Goal: Information Seeking & Learning: Learn about a topic

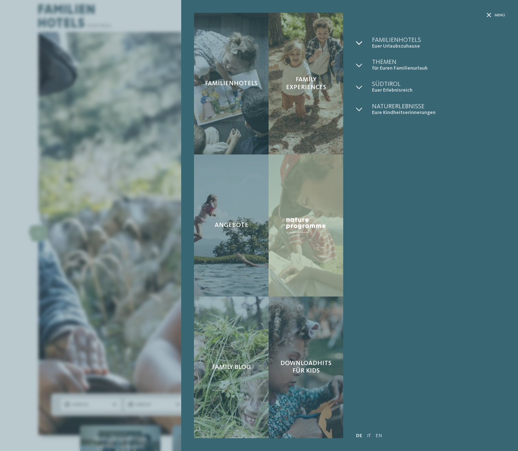
click at [358, 41] on icon at bounding box center [359, 43] width 6 height 6
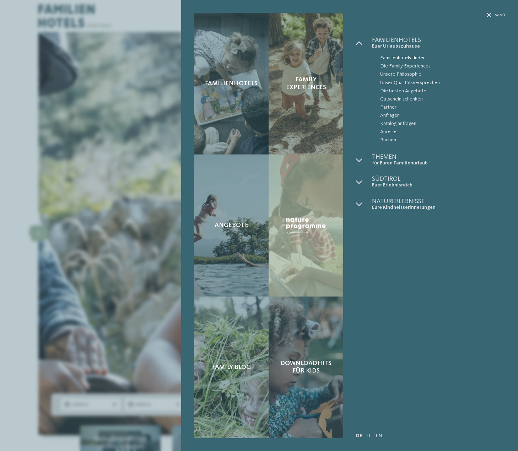
click at [400, 59] on span "Familienhotels finden" at bounding box center [442, 58] width 125 height 8
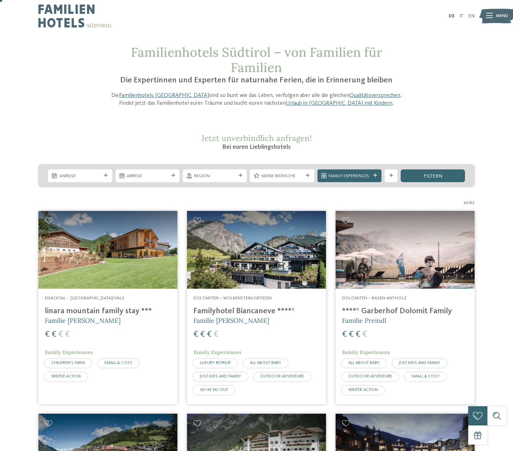
scroll to position [36, 0]
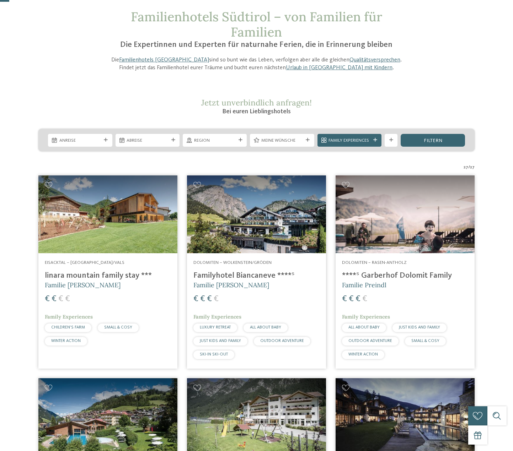
click at [389, 222] on img at bounding box center [404, 214] width 139 height 78
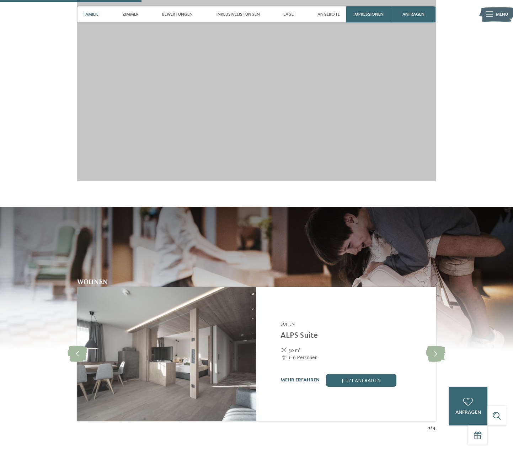
scroll to position [604, 0]
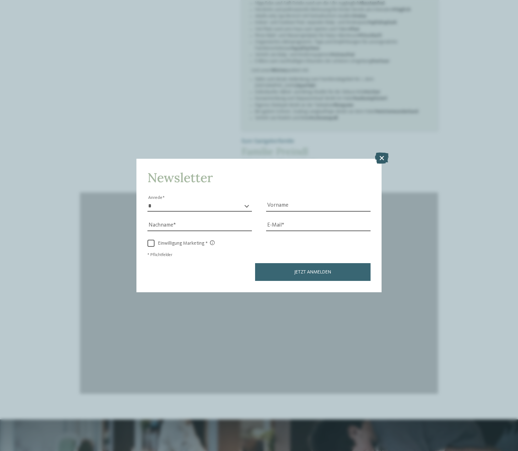
drag, startPoint x: 380, startPoint y: 167, endPoint x: 380, endPoint y: 161, distance: 5.7
click at [380, 166] on div "Newsletter * **** **** ******* ****** Anrede Vorname Nachname E-Mail Link Link" at bounding box center [258, 225] width 245 height 133
click at [380, 161] on icon at bounding box center [382, 158] width 14 height 11
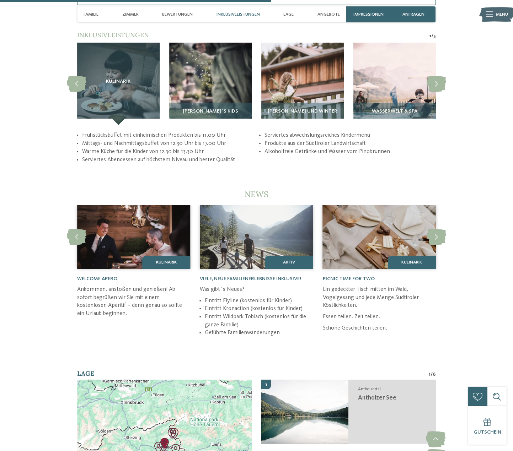
scroll to position [1350, 0]
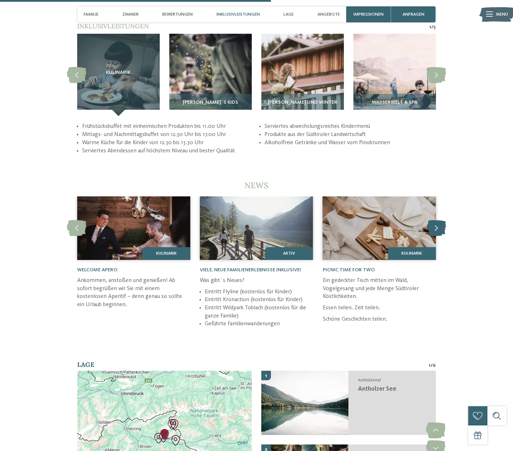
click at [436, 220] on icon at bounding box center [436, 228] width 20 height 16
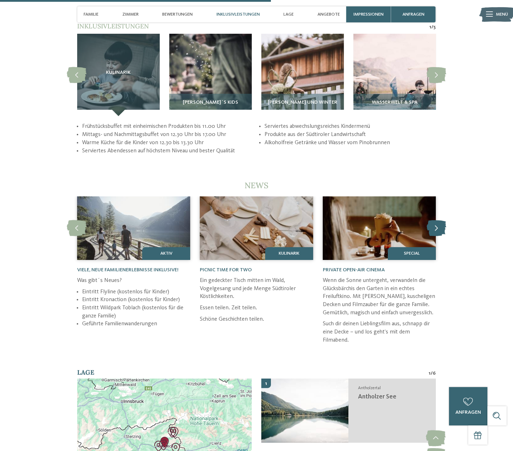
click at [436, 220] on icon at bounding box center [436, 228] width 20 height 16
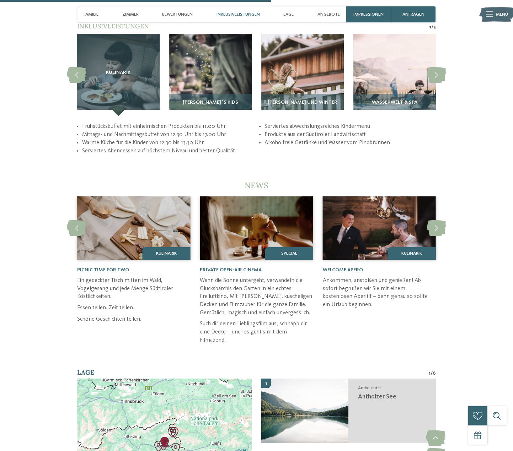
click at [297, 163] on div "zurück zur Hotelübersicht Familie Preindl ab" at bounding box center [256, 10] width 513 height 2657
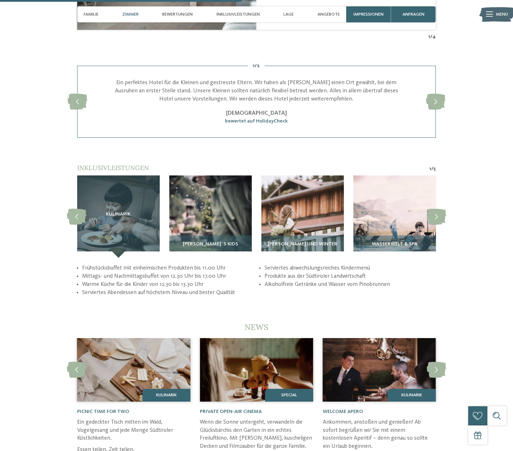
scroll to position [1314, 0]
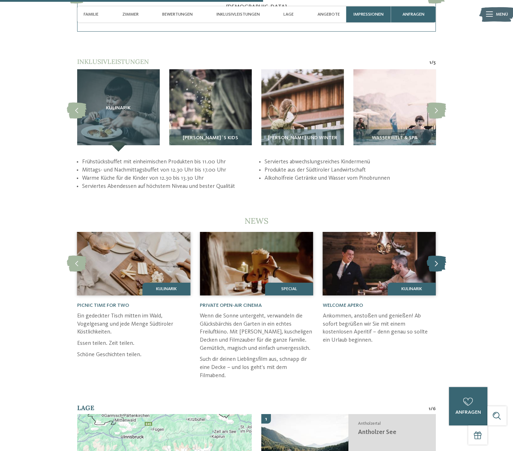
click at [433, 257] on icon at bounding box center [436, 264] width 20 height 16
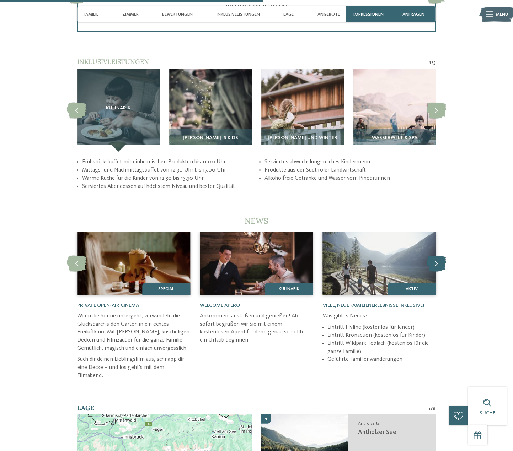
click at [433, 257] on icon at bounding box center [436, 264] width 20 height 16
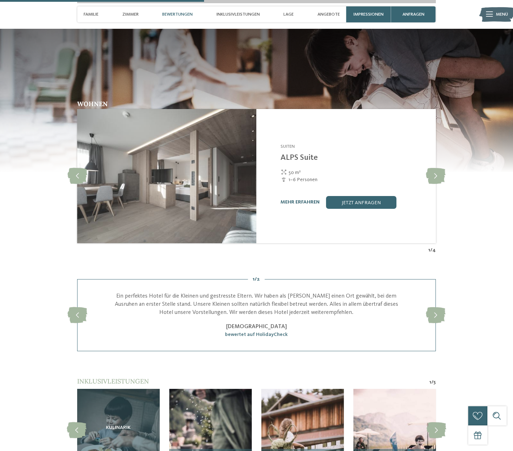
scroll to position [1172, 0]
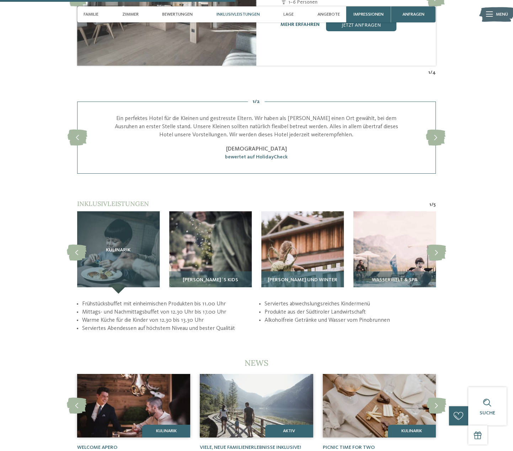
click at [289, 245] on img at bounding box center [302, 252] width 82 height 82
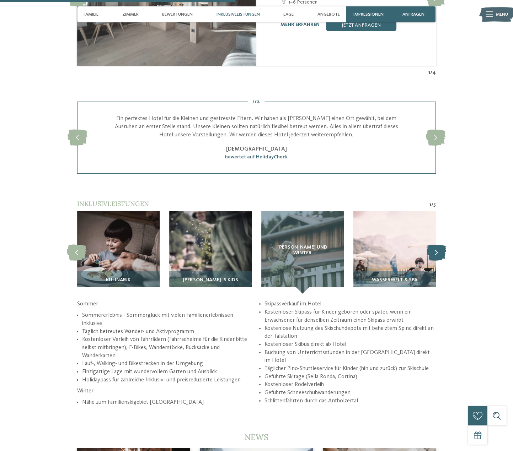
click at [435, 250] on icon at bounding box center [436, 253] width 20 height 16
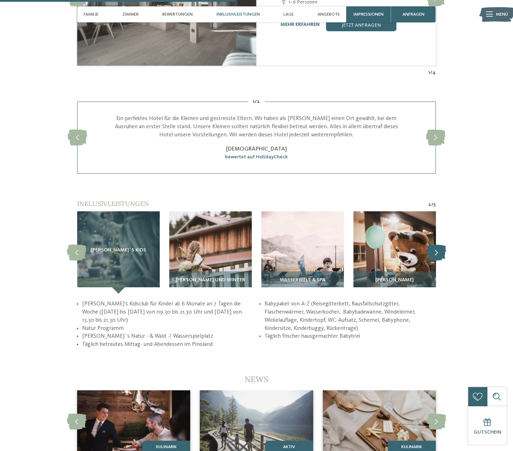
click at [435, 250] on icon at bounding box center [436, 253] width 20 height 16
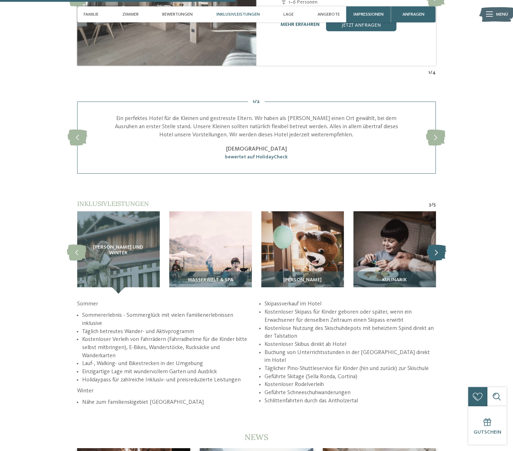
click at [435, 250] on icon at bounding box center [436, 253] width 20 height 16
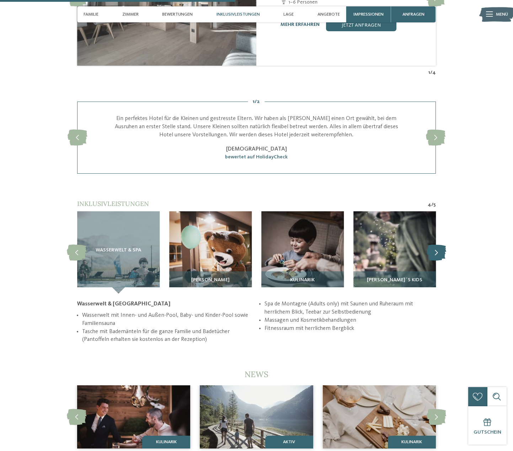
click at [435, 250] on icon at bounding box center [436, 253] width 20 height 16
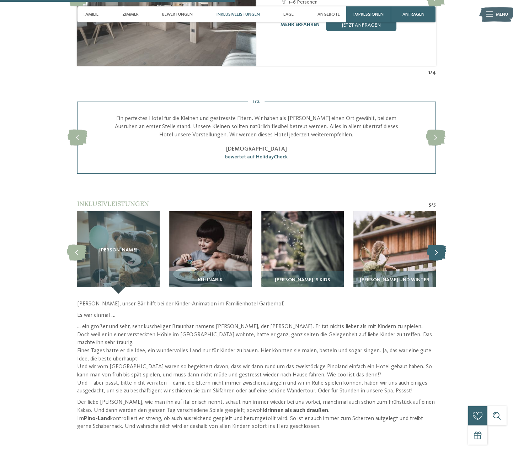
click at [435, 250] on icon at bounding box center [436, 253] width 20 height 16
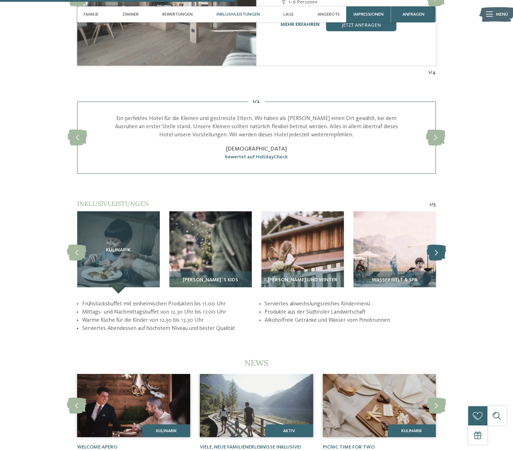
click at [435, 250] on icon at bounding box center [436, 253] width 20 height 16
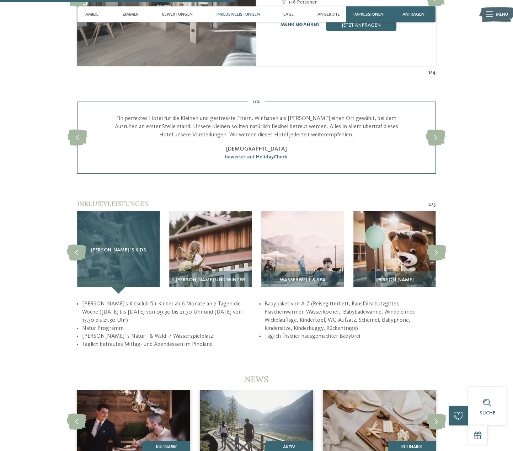
click at [126, 253] on div "Pino´s Kids" at bounding box center [118, 252] width 82 height 82
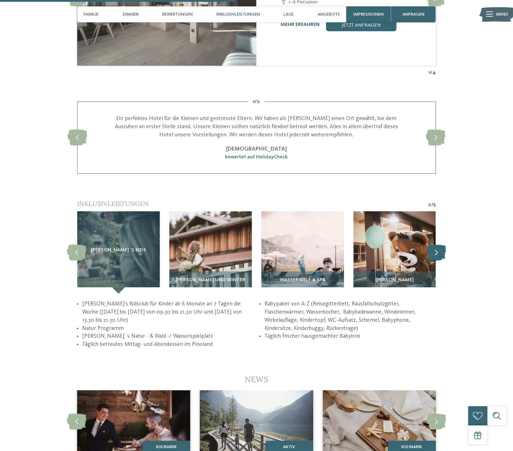
click at [439, 245] on icon at bounding box center [436, 253] width 20 height 16
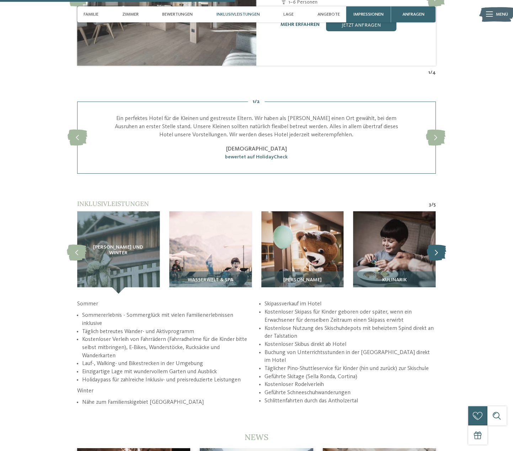
click at [439, 245] on icon at bounding box center [436, 253] width 20 height 16
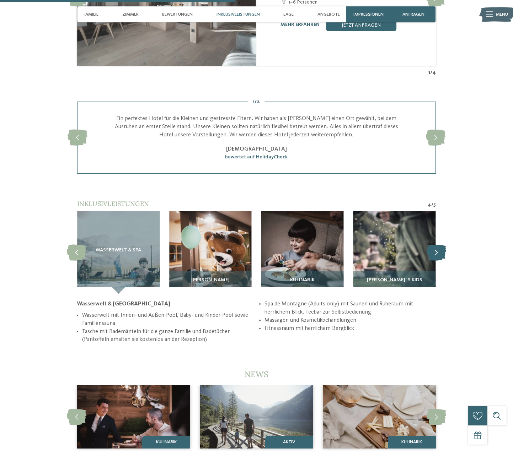
click at [439, 245] on icon at bounding box center [436, 253] width 20 height 16
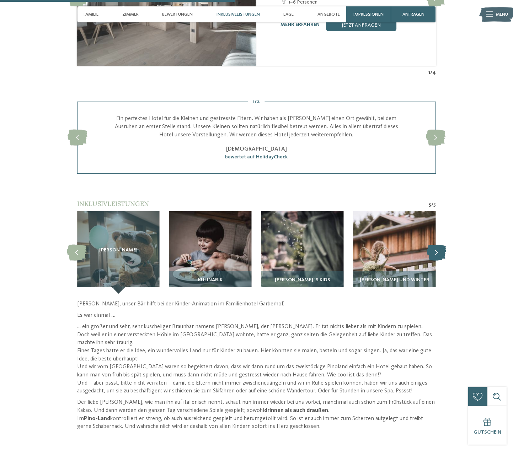
click at [439, 245] on icon at bounding box center [436, 253] width 20 height 16
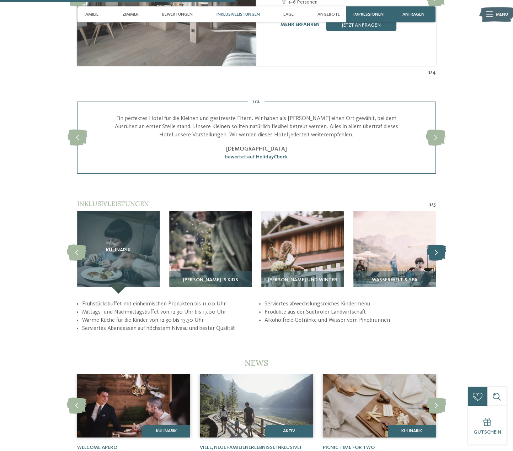
click at [439, 245] on icon at bounding box center [436, 253] width 20 height 16
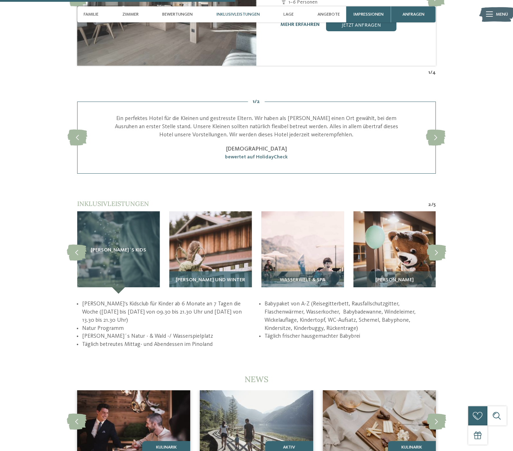
click at [197, 253] on img at bounding box center [210, 252] width 82 height 82
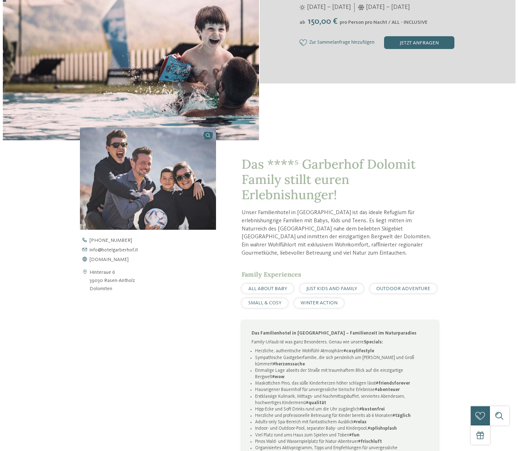
scroll to position [0, 0]
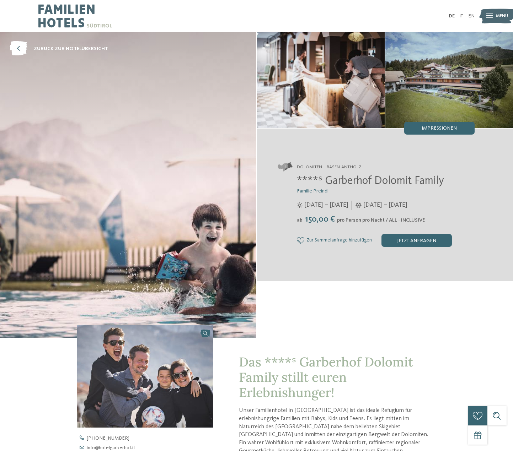
click at [500, 17] on span "Menü" at bounding box center [502, 16] width 12 height 6
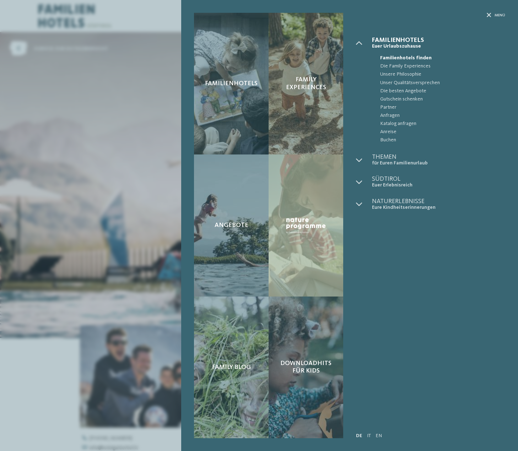
click at [399, 57] on span "Familienhotels finden" at bounding box center [442, 58] width 125 height 8
click at [389, 40] on span "Familienhotels" at bounding box center [438, 40] width 133 height 6
click at [396, 57] on span "Familienhotels finden" at bounding box center [442, 58] width 125 height 8
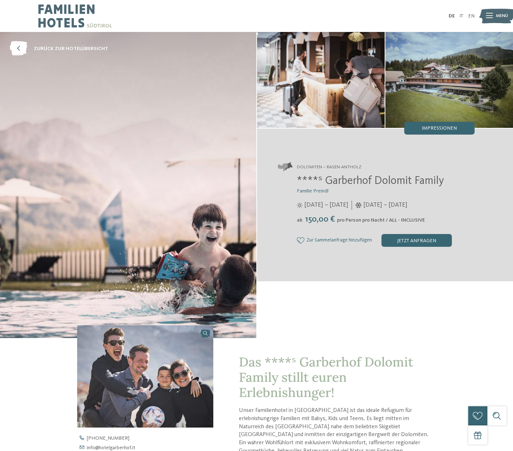
drag, startPoint x: 0, startPoint y: 0, endPoint x: 491, endPoint y: 16, distance: 491.1
click at [491, 16] on icon at bounding box center [489, 15] width 7 height 5
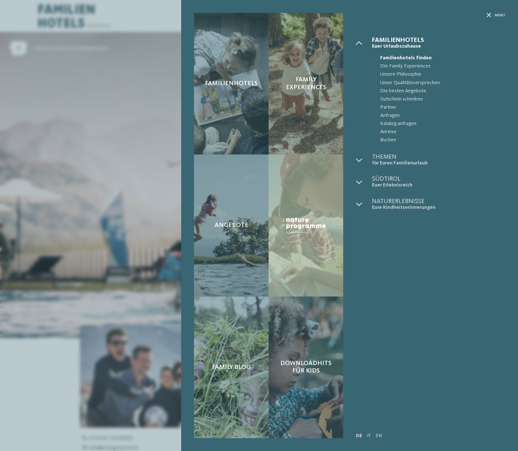
click at [394, 56] on span "Familienhotels finden" at bounding box center [442, 58] width 125 height 8
click at [404, 58] on span "Familienhotels finden" at bounding box center [442, 58] width 125 height 8
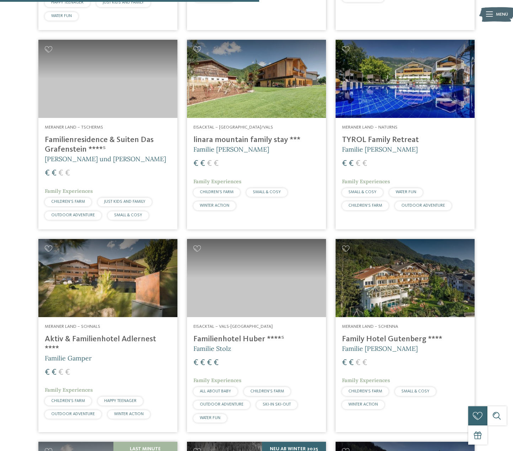
scroll to position [1066, 0]
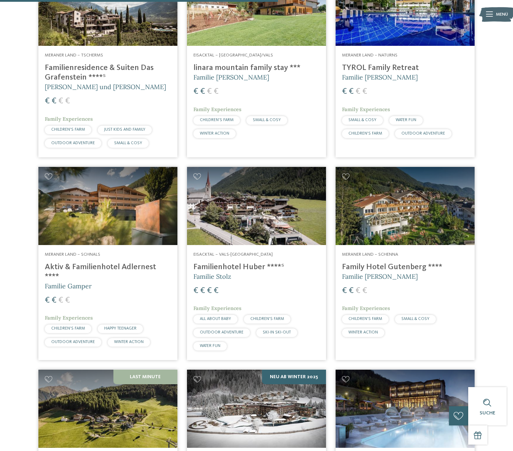
click at [249, 200] on img at bounding box center [256, 206] width 139 height 78
drag, startPoint x: 240, startPoint y: 184, endPoint x: 200, endPoint y: 170, distance: 41.9
click at [240, 184] on img at bounding box center [256, 206] width 139 height 78
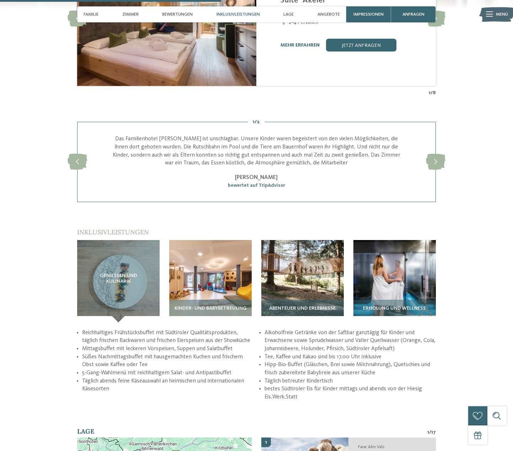
scroll to position [995, 0]
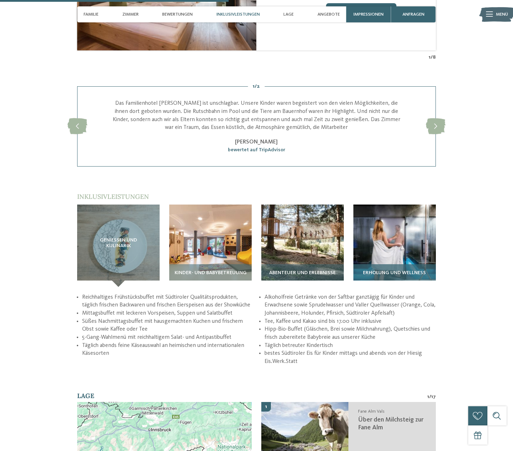
click at [374, 219] on img at bounding box center [394, 246] width 82 height 82
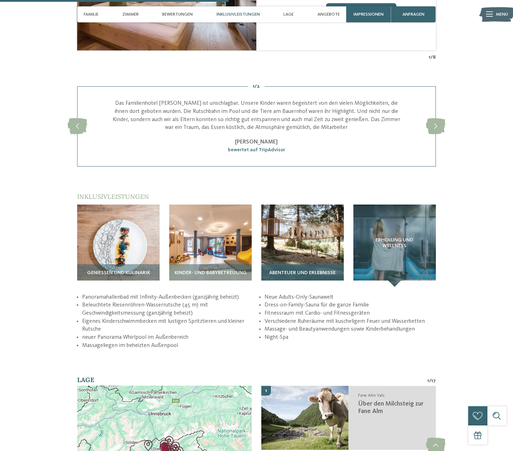
click at [321, 218] on img at bounding box center [302, 246] width 82 height 82
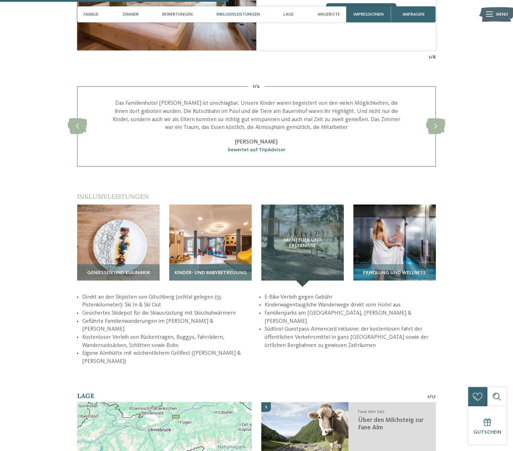
click at [226, 223] on img at bounding box center [210, 246] width 82 height 82
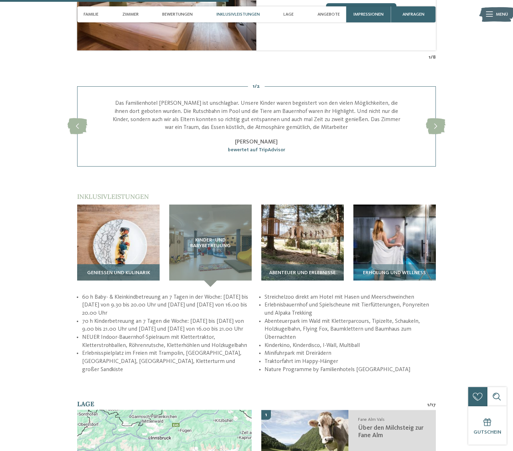
click at [135, 231] on img at bounding box center [118, 246] width 82 height 82
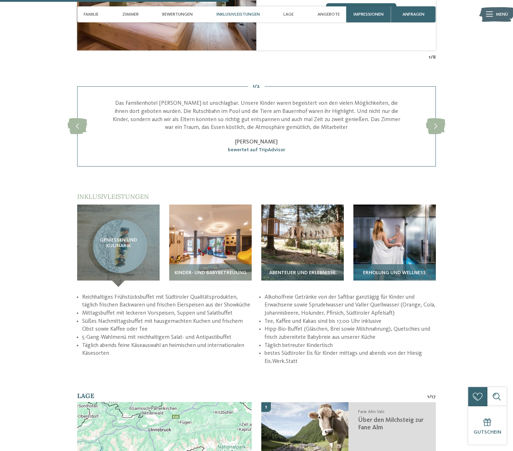
click at [369, 221] on img at bounding box center [394, 246] width 82 height 82
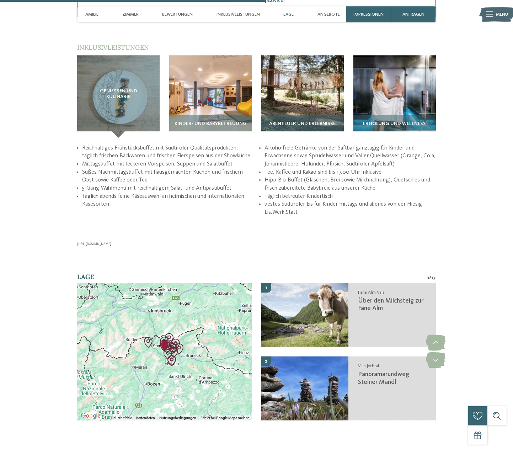
scroll to position [1172, 0]
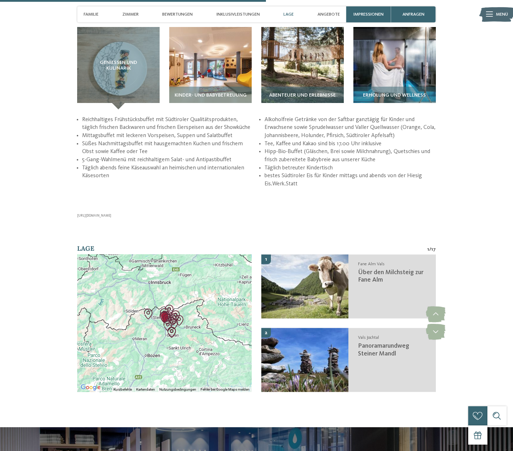
click at [108, 214] on div "https://www.youtube.com/watch?v=iNAeP6di2q8" at bounding box center [256, 216] width 358 height 5
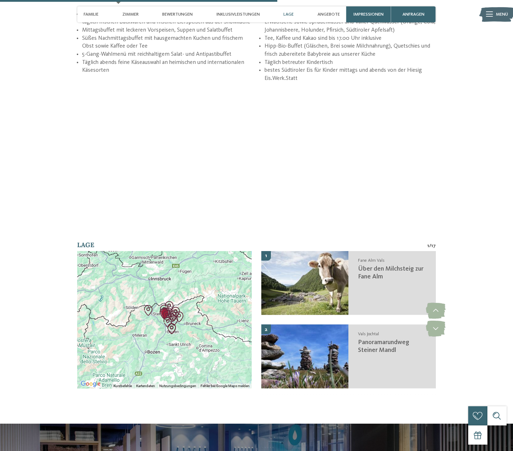
scroll to position [1279, 0]
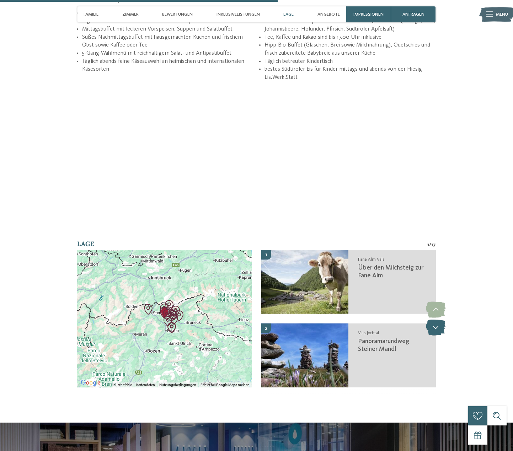
click at [432, 320] on icon at bounding box center [436, 328] width 20 height 16
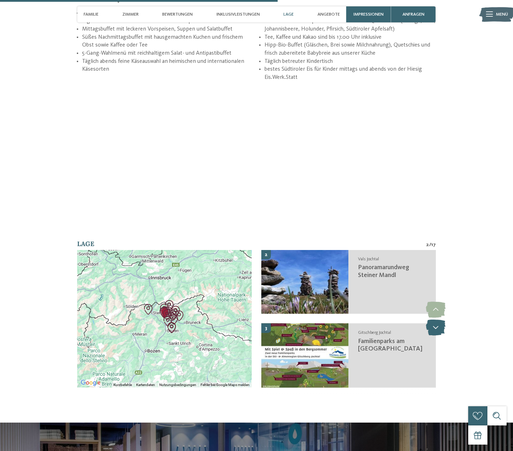
click at [432, 320] on icon at bounding box center [436, 328] width 20 height 16
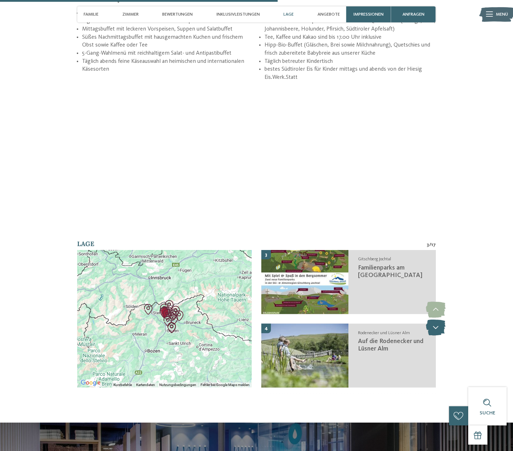
click at [432, 320] on icon at bounding box center [436, 328] width 20 height 16
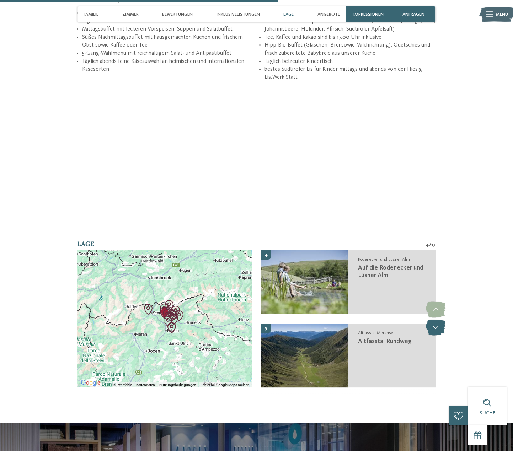
click at [432, 320] on icon at bounding box center [436, 328] width 20 height 16
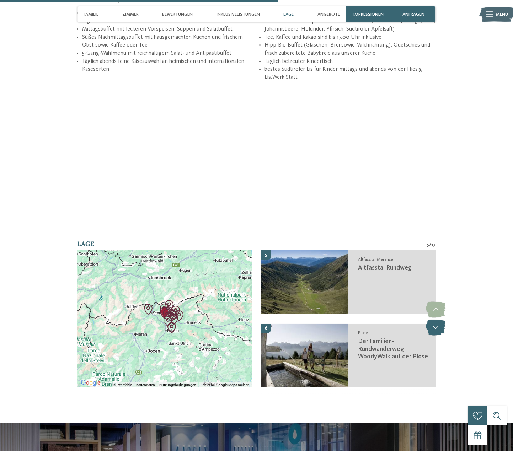
click at [432, 320] on icon at bounding box center [436, 328] width 20 height 16
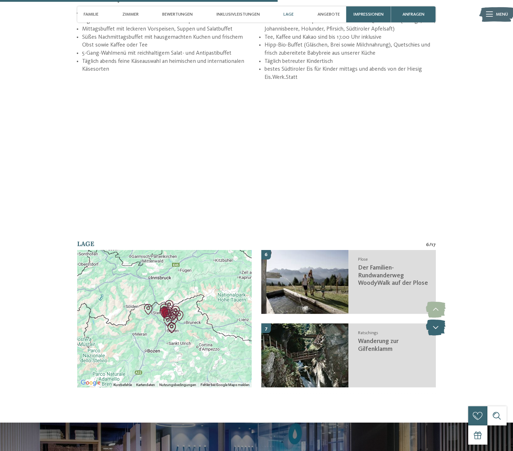
click at [432, 320] on icon at bounding box center [436, 328] width 20 height 16
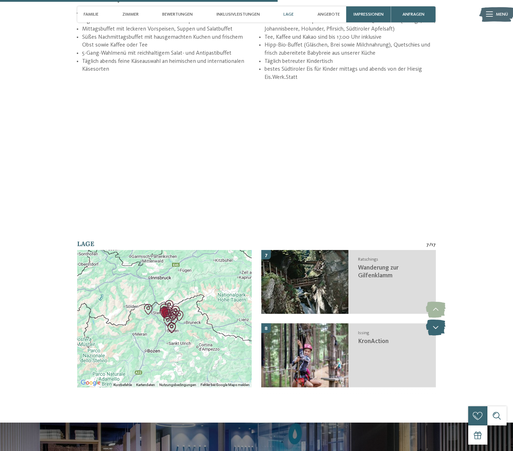
click at [432, 320] on icon at bounding box center [436, 328] width 20 height 16
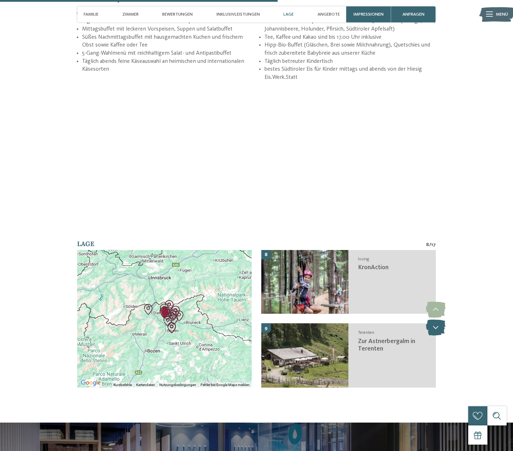
click at [432, 320] on icon at bounding box center [436, 328] width 20 height 16
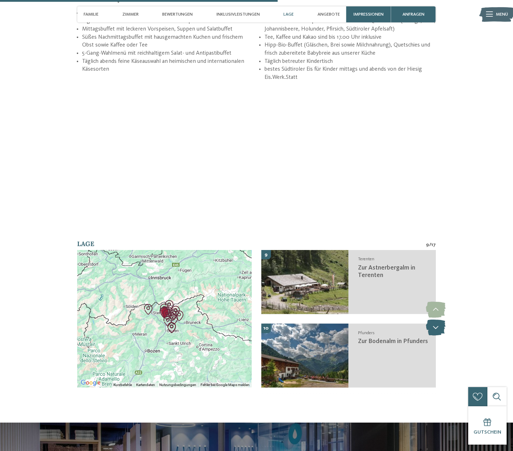
click at [432, 320] on icon at bounding box center [436, 328] width 20 height 16
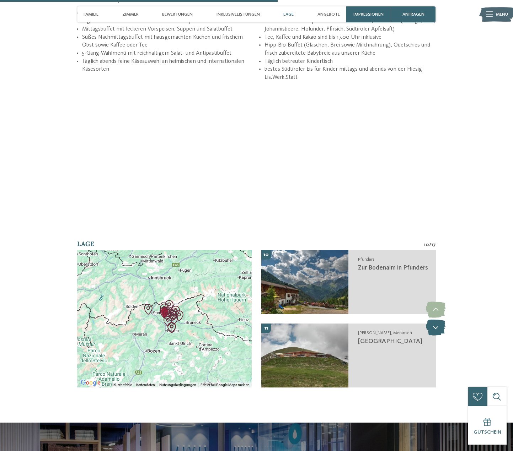
click at [432, 320] on icon at bounding box center [436, 328] width 20 height 16
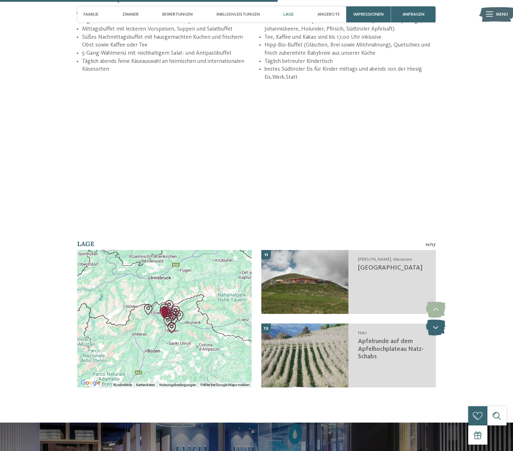
click at [432, 320] on icon at bounding box center [436, 328] width 20 height 16
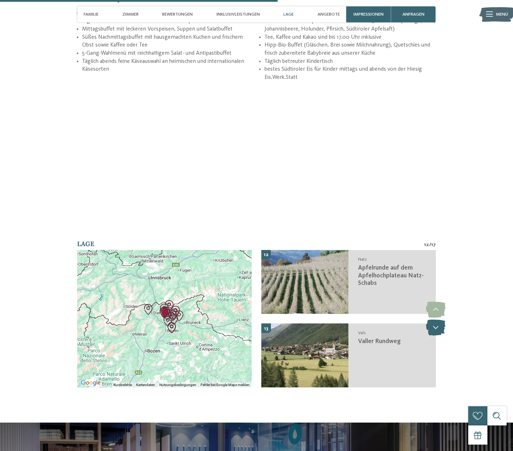
click at [432, 320] on icon at bounding box center [436, 328] width 20 height 16
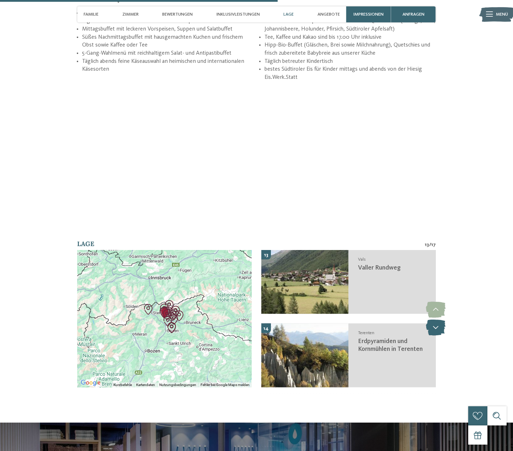
click at [432, 320] on icon at bounding box center [436, 328] width 20 height 16
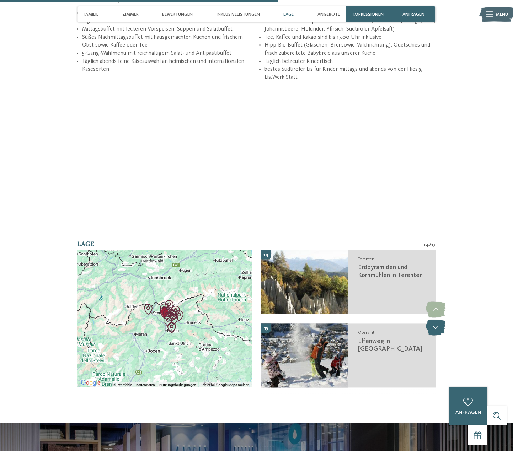
click at [432, 320] on icon at bounding box center [436, 328] width 20 height 16
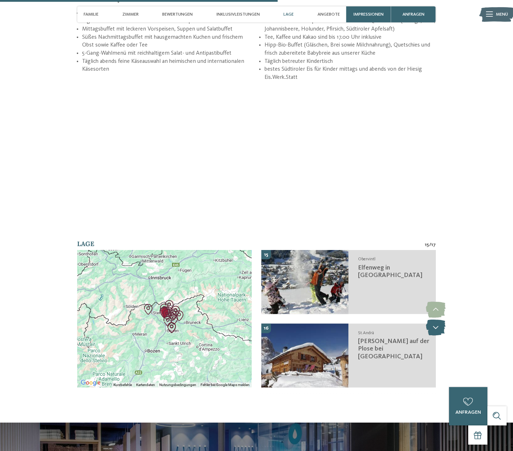
click at [432, 320] on icon at bounding box center [436, 328] width 20 height 16
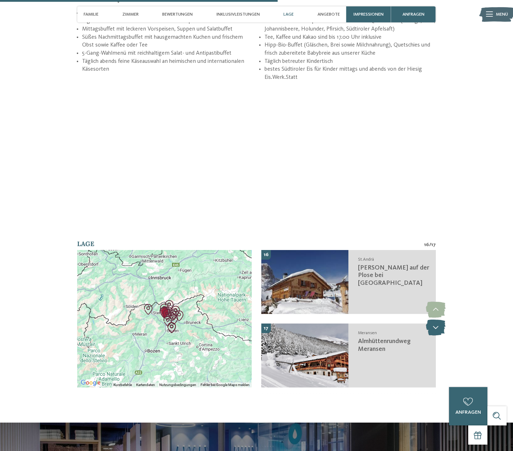
click at [432, 320] on icon at bounding box center [436, 328] width 20 height 16
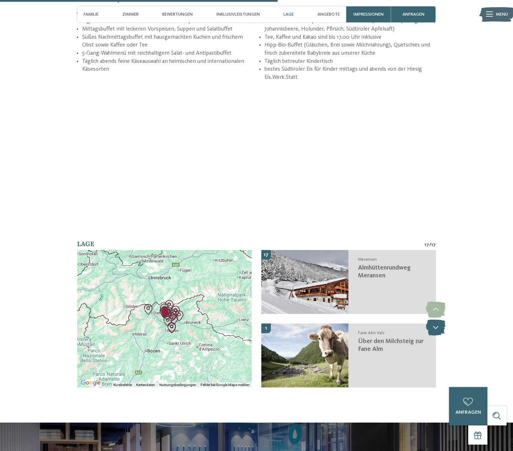
click at [432, 320] on icon at bounding box center [436, 328] width 20 height 16
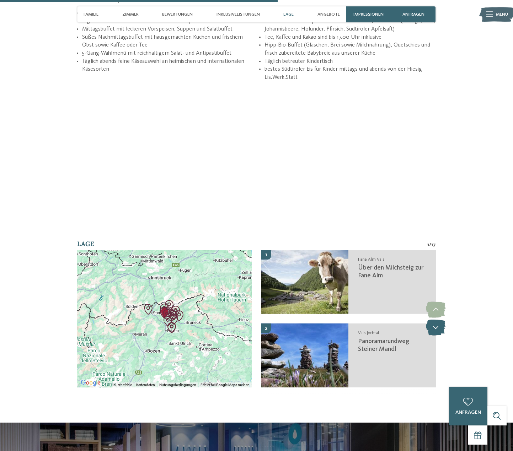
click at [432, 320] on icon at bounding box center [436, 328] width 20 height 16
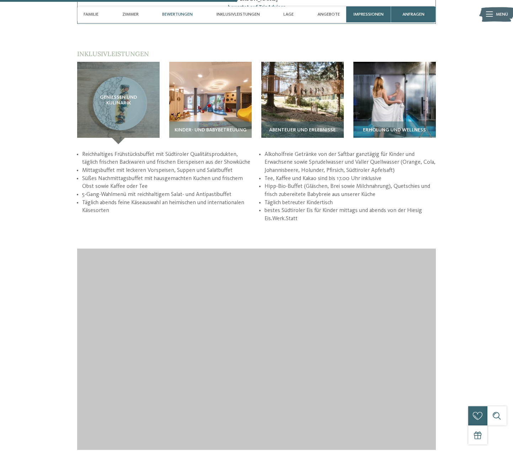
scroll to position [1137, 0]
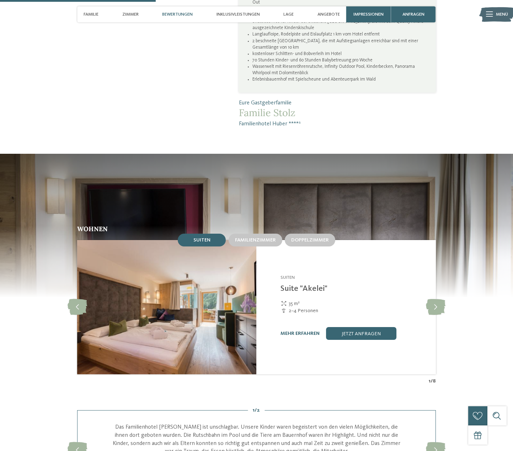
scroll to position [781, 0]
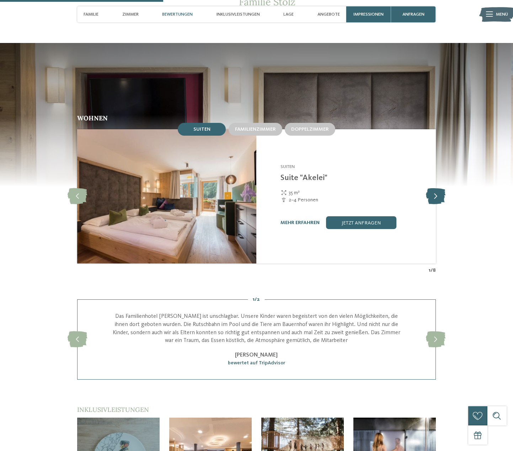
click at [430, 188] on icon at bounding box center [436, 196] width 20 height 16
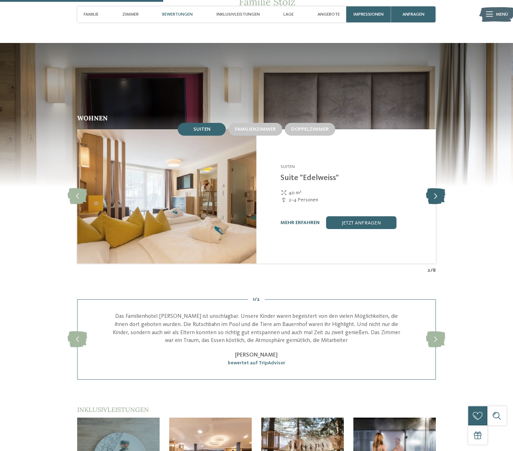
click at [430, 188] on icon at bounding box center [436, 196] width 20 height 16
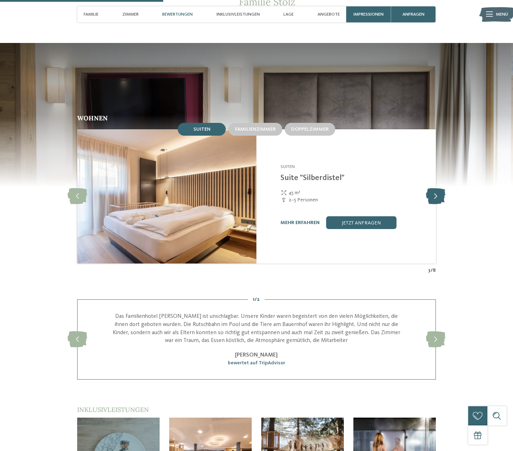
click at [430, 188] on icon at bounding box center [436, 196] width 20 height 16
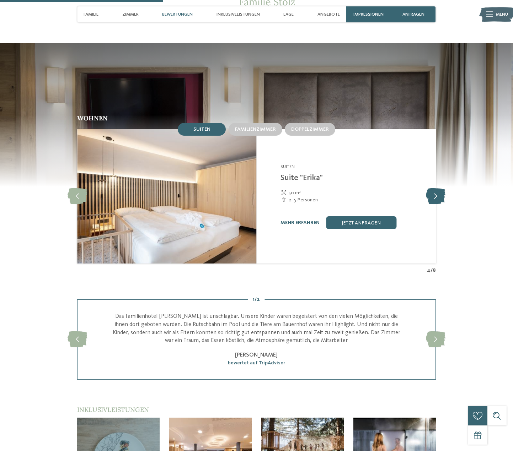
click at [430, 188] on icon at bounding box center [436, 196] width 20 height 16
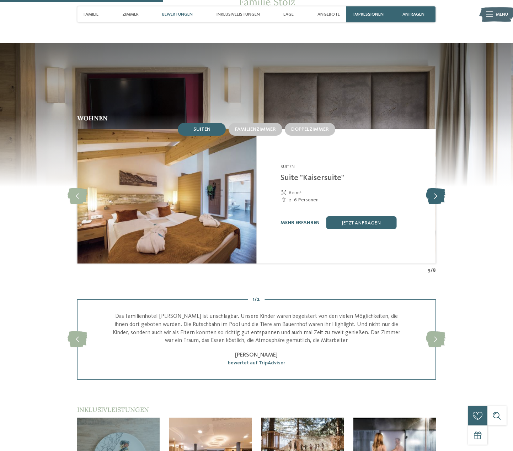
click at [430, 188] on icon at bounding box center [436, 196] width 20 height 16
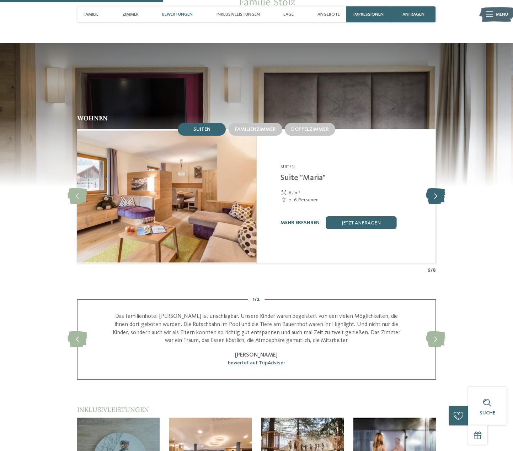
click at [430, 188] on icon at bounding box center [436, 196] width 20 height 16
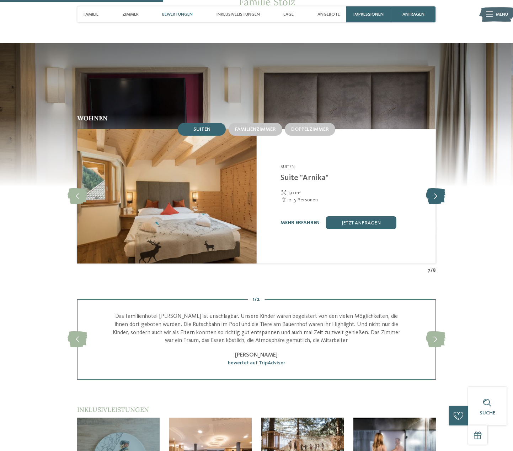
click at [430, 188] on icon at bounding box center [436, 196] width 20 height 16
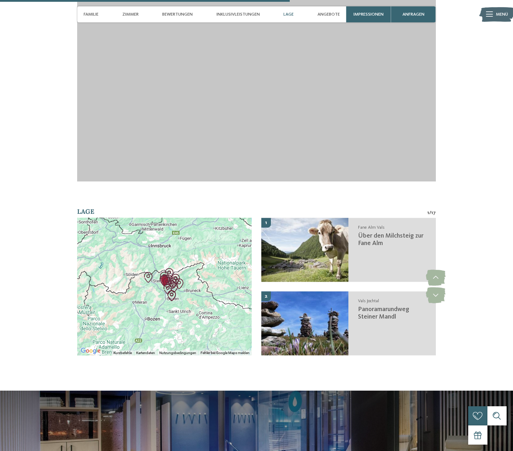
scroll to position [1456, 0]
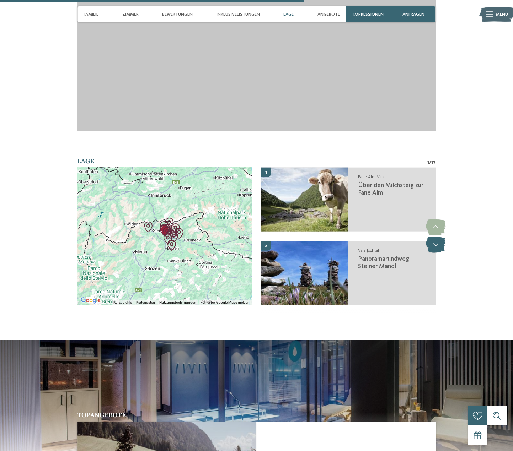
click at [432, 237] on icon at bounding box center [436, 245] width 20 height 16
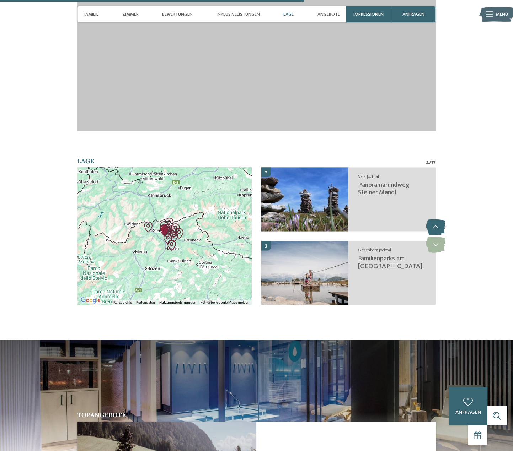
click at [432, 220] on icon at bounding box center [436, 228] width 20 height 16
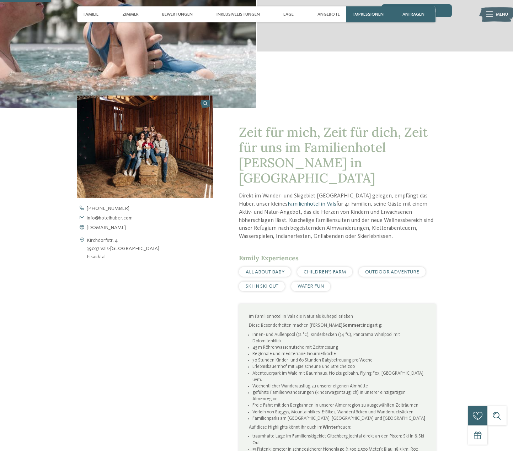
scroll to position [107, 0]
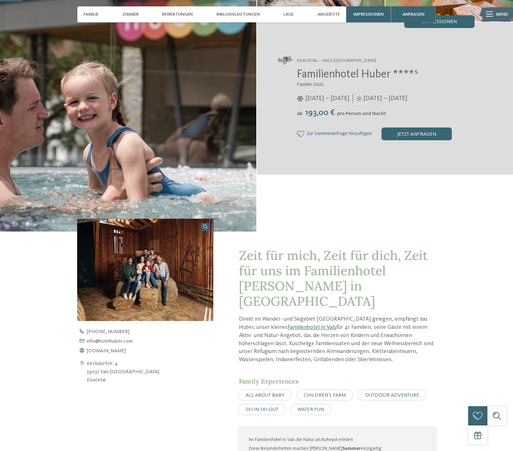
click at [175, 290] on img at bounding box center [145, 270] width 136 height 102
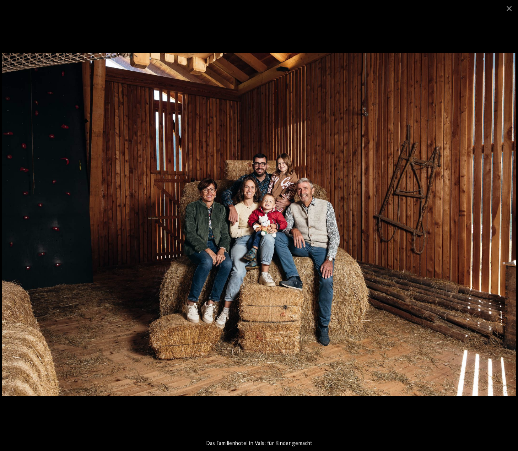
click at [494, 228] on img at bounding box center [259, 224] width 514 height 343
click at [506, 11] on span at bounding box center [509, 8] width 18 height 17
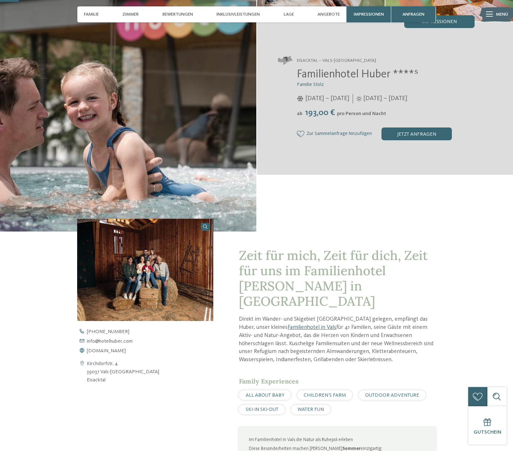
scroll to position [0, 0]
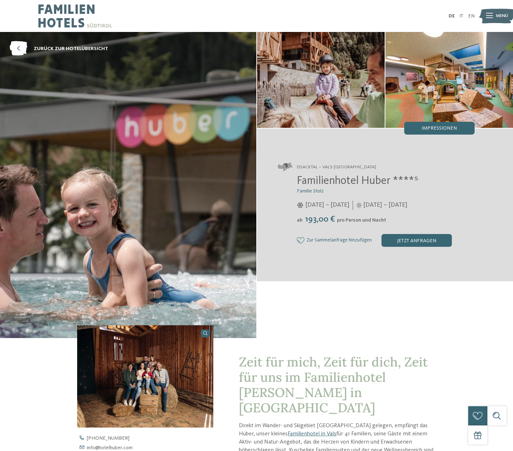
click at [139, 279] on img at bounding box center [128, 185] width 256 height 306
click at [154, 213] on img at bounding box center [128, 185] width 256 height 306
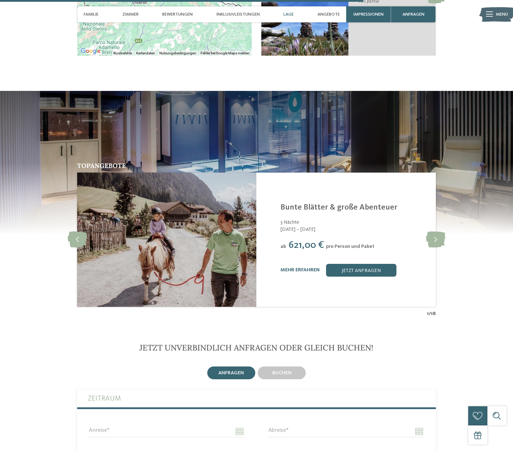
scroll to position [1705, 0]
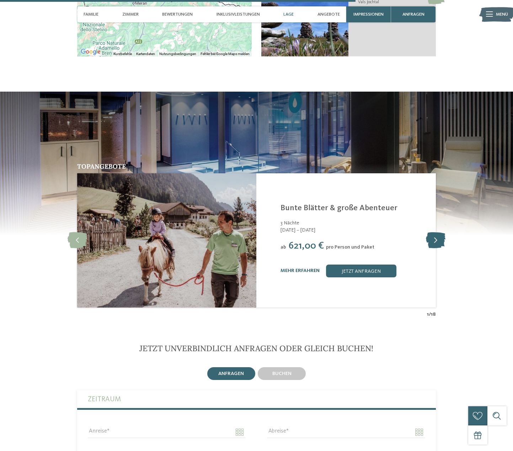
click at [435, 232] on icon at bounding box center [436, 240] width 20 height 16
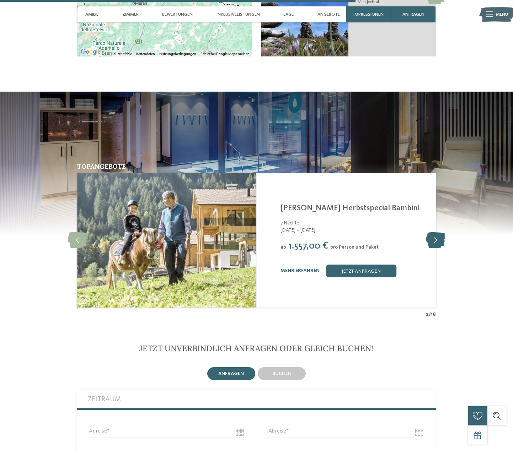
click at [435, 232] on icon at bounding box center [436, 240] width 20 height 16
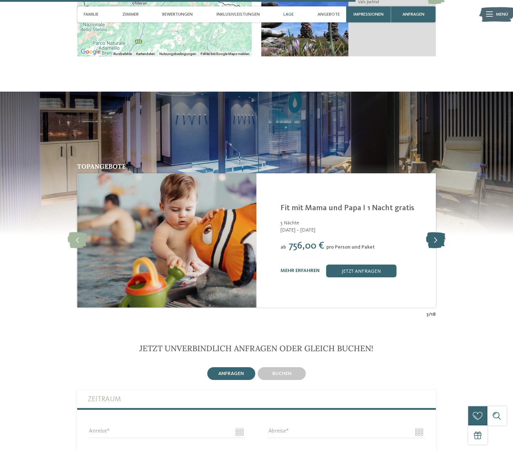
click at [435, 232] on icon at bounding box center [436, 240] width 20 height 16
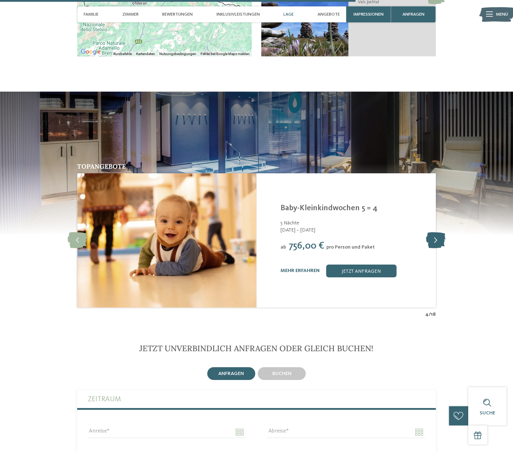
click at [435, 232] on icon at bounding box center [436, 240] width 20 height 16
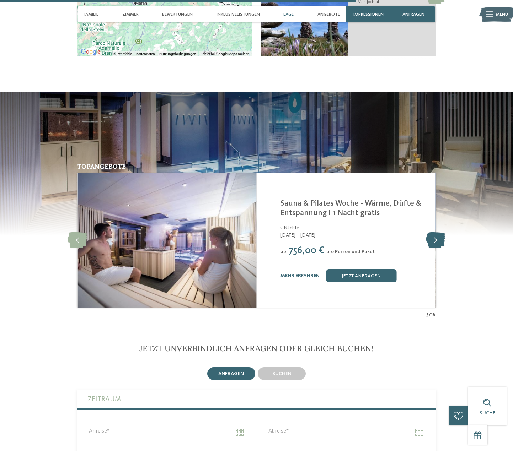
click at [435, 232] on icon at bounding box center [436, 240] width 20 height 16
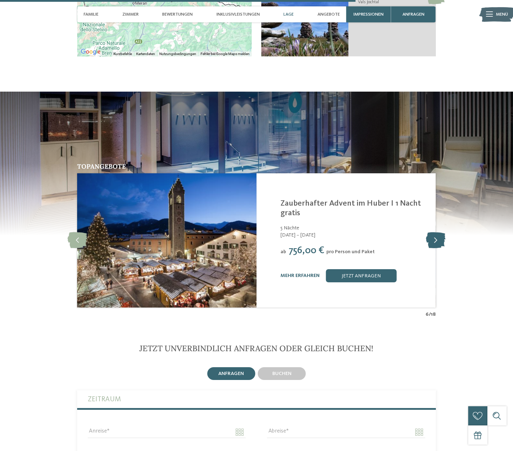
click at [435, 232] on icon at bounding box center [436, 240] width 20 height 16
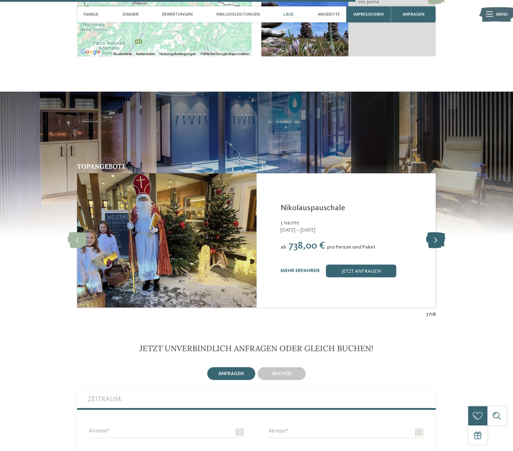
click at [435, 232] on icon at bounding box center [436, 240] width 20 height 16
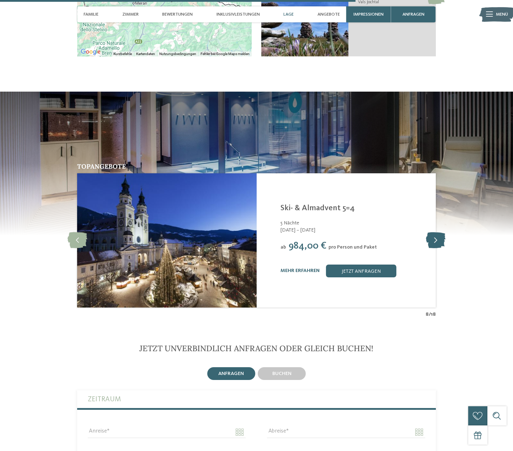
click at [435, 232] on icon at bounding box center [436, 240] width 20 height 16
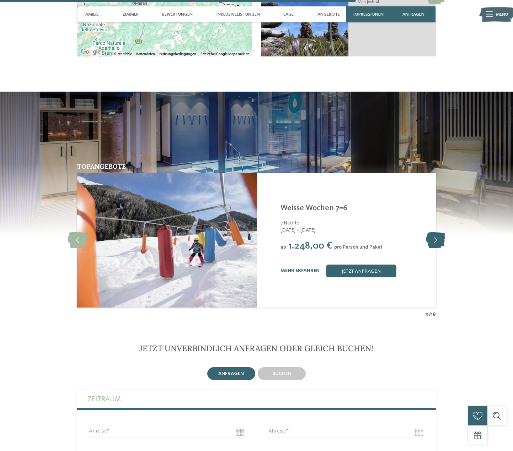
click at [435, 232] on icon at bounding box center [436, 240] width 20 height 16
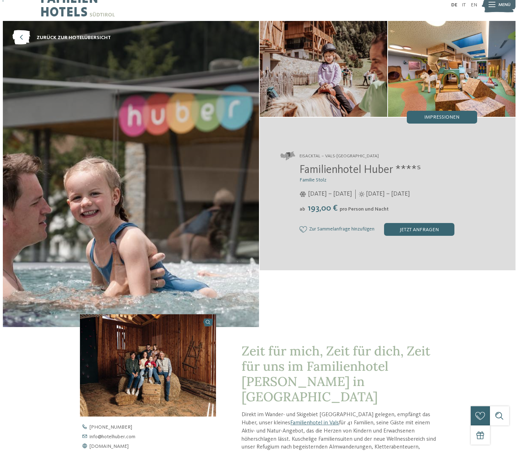
scroll to position [0, 0]
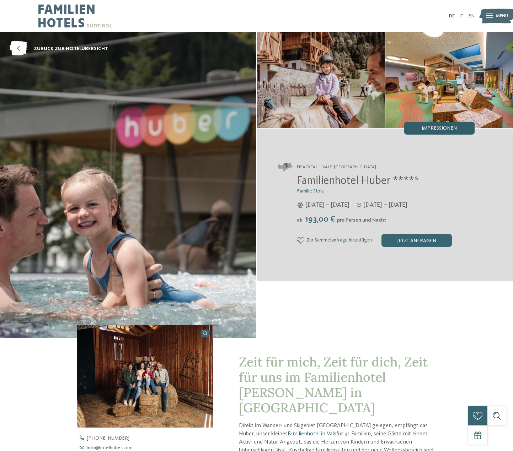
click at [452, 132] on div "Impressionen" at bounding box center [439, 128] width 70 height 13
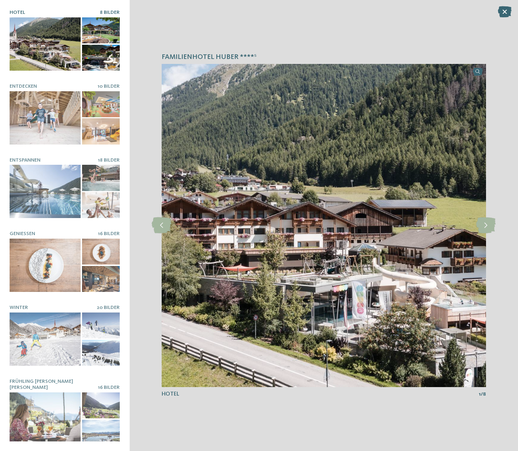
click at [42, 62] on div at bounding box center [45, 43] width 71 height 53
click at [504, 12] on icon at bounding box center [505, 11] width 14 height 11
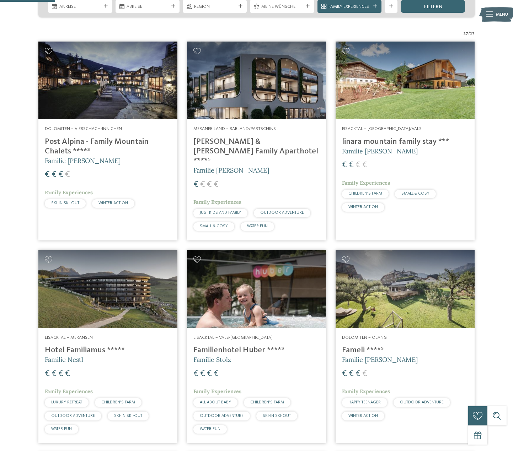
scroll to position [213, 0]
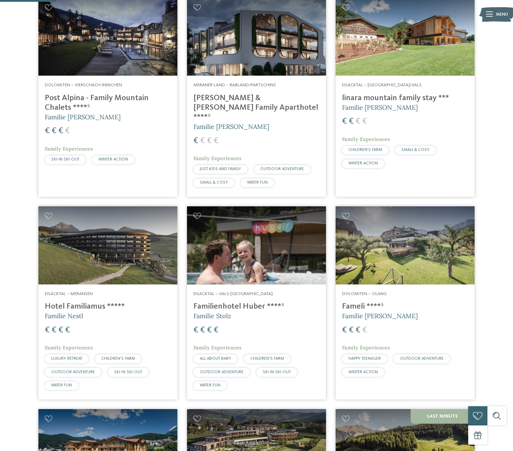
click at [142, 218] on img at bounding box center [107, 245] width 139 height 78
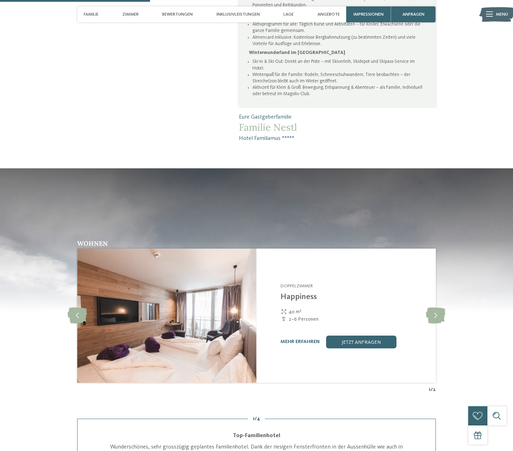
scroll to position [604, 0]
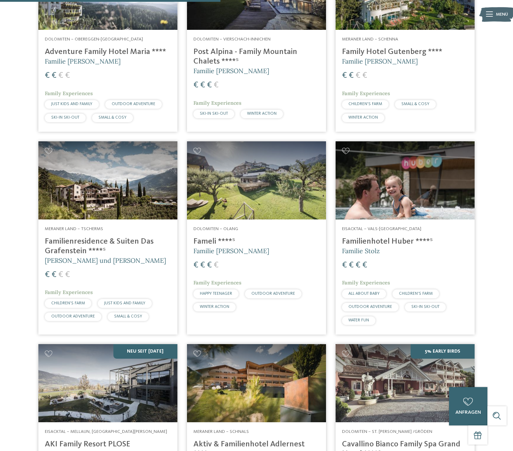
scroll to position [924, 0]
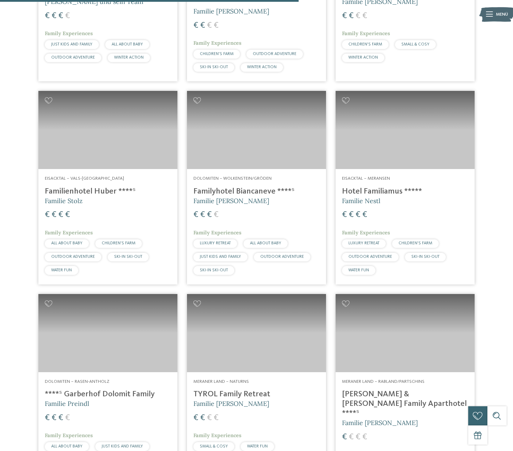
scroll to position [1137, 0]
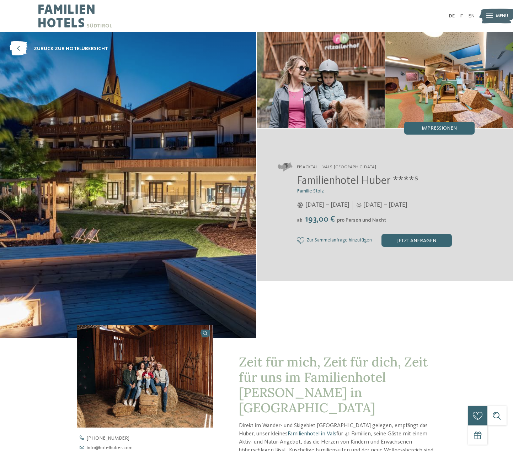
click at [126, 223] on img at bounding box center [128, 185] width 256 height 306
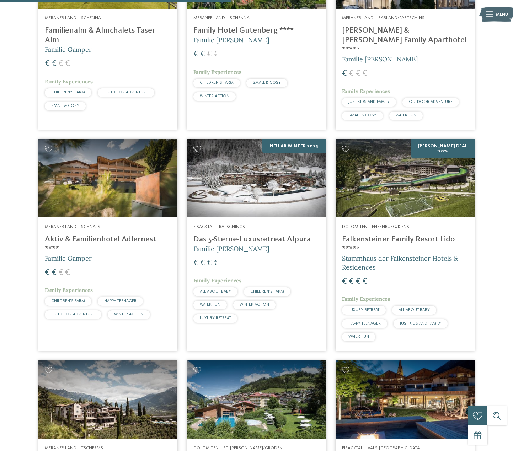
scroll to position [888, 0]
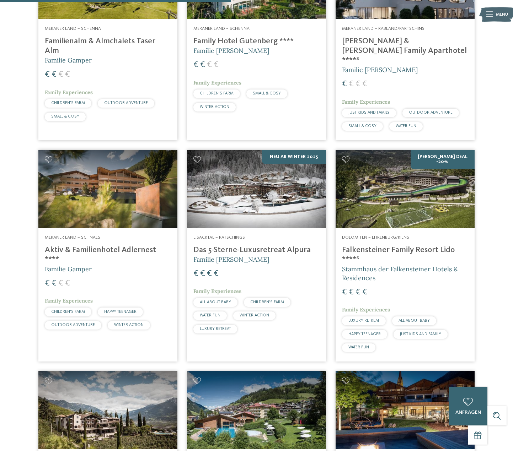
click at [294, 184] on img at bounding box center [256, 189] width 139 height 78
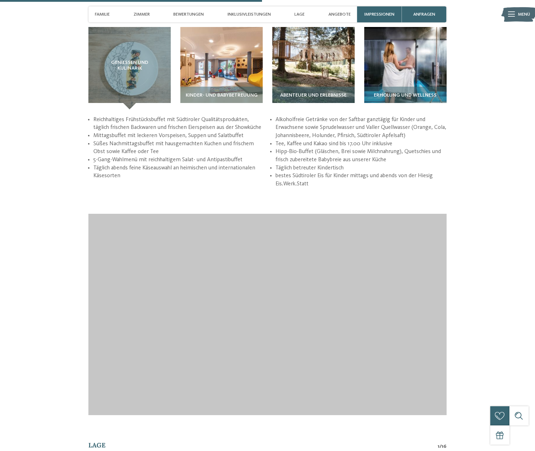
scroll to position [1314, 0]
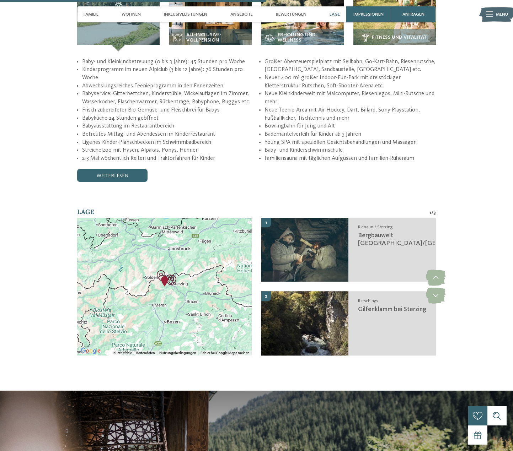
scroll to position [1350, 0]
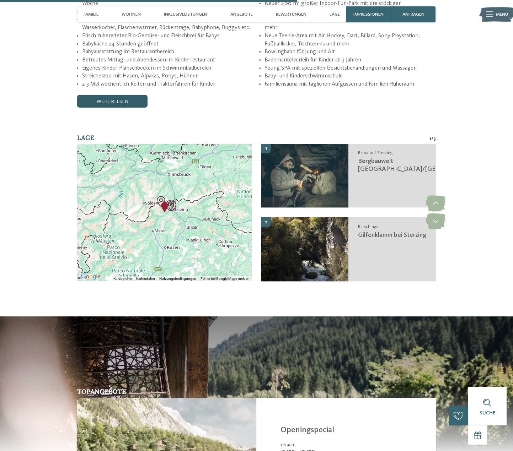
click at [94, 95] on link "weiterlesen" at bounding box center [112, 101] width 70 height 13
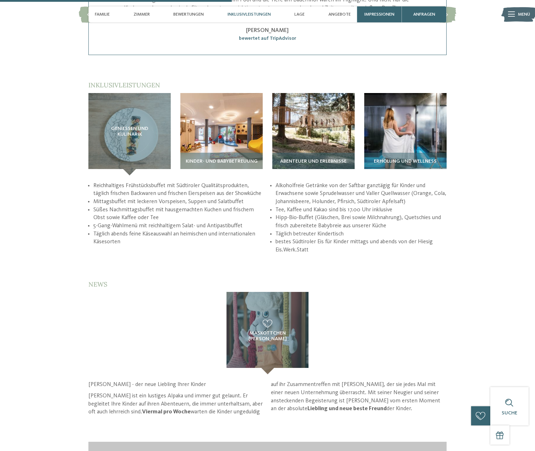
scroll to position [1137, 0]
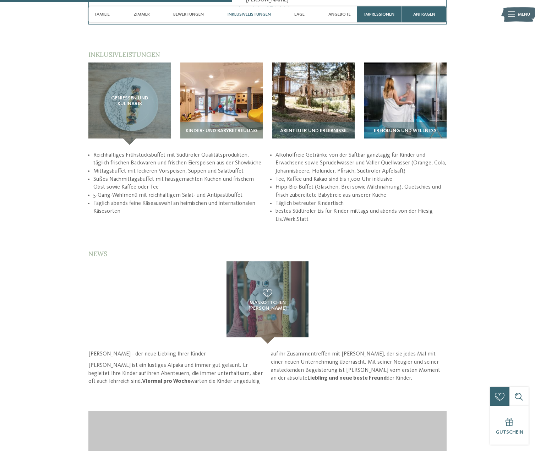
click at [354, 287] on div "Maskottchen [PERSON_NAME]" at bounding box center [268, 302] width 368 height 82
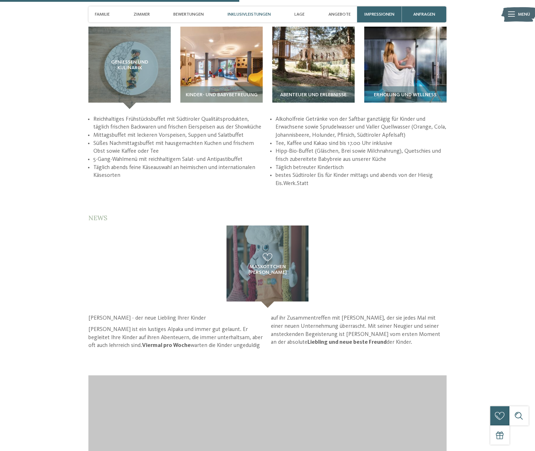
scroll to position [1172, 0]
